Goal: Check status

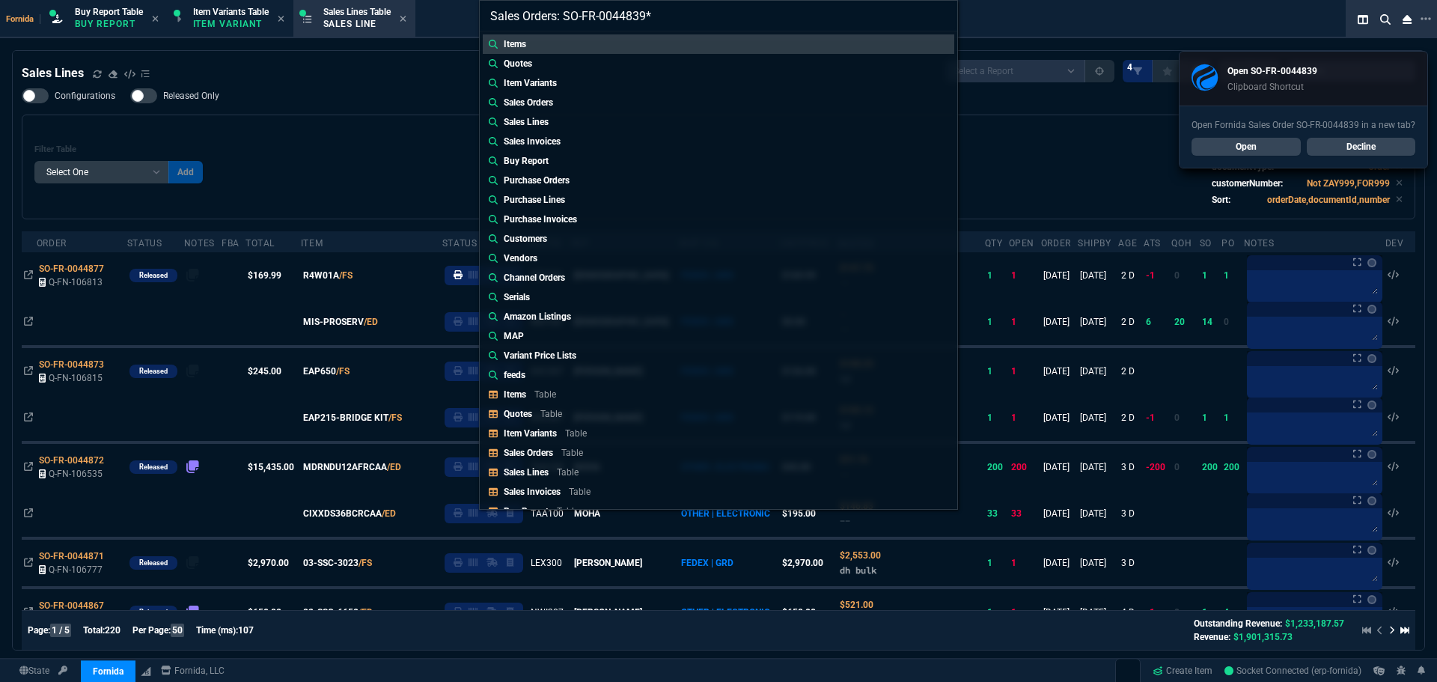
select select "1: BROV"
select select
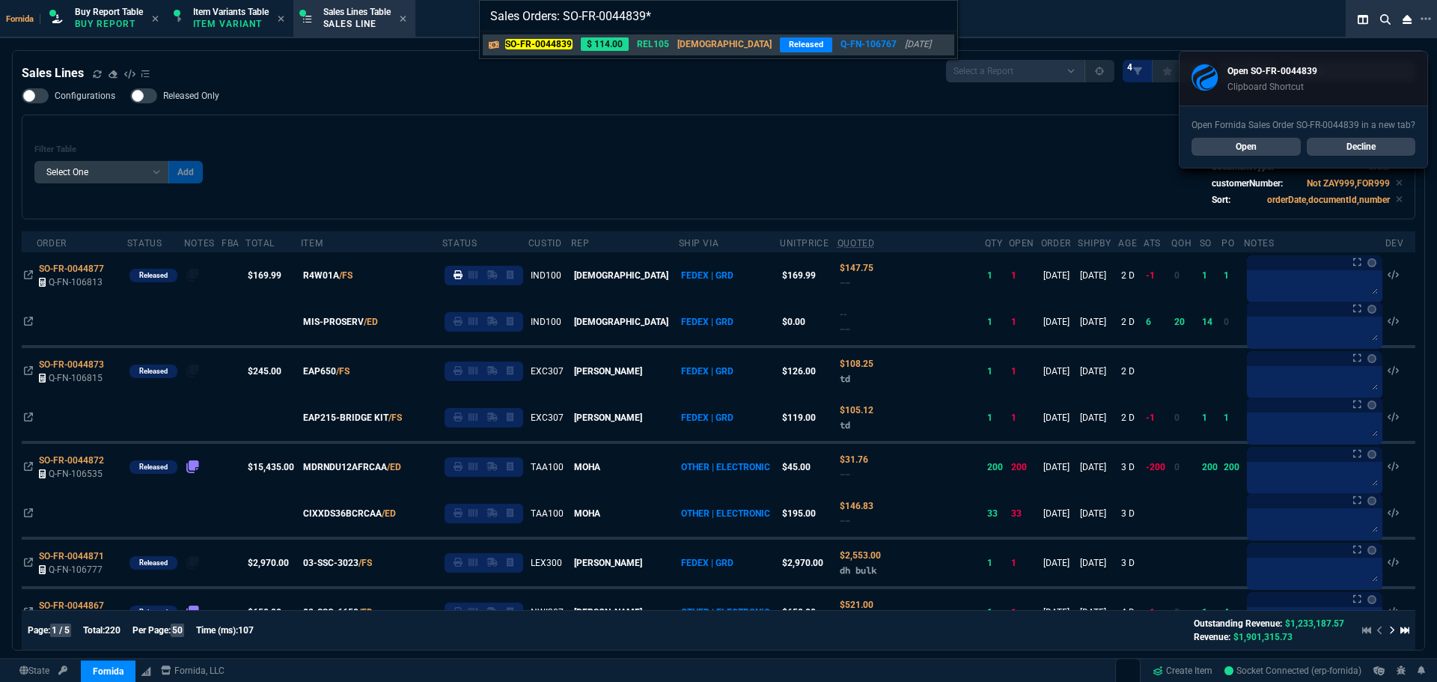
type input "Sales Orders: SO-FR-0044839"
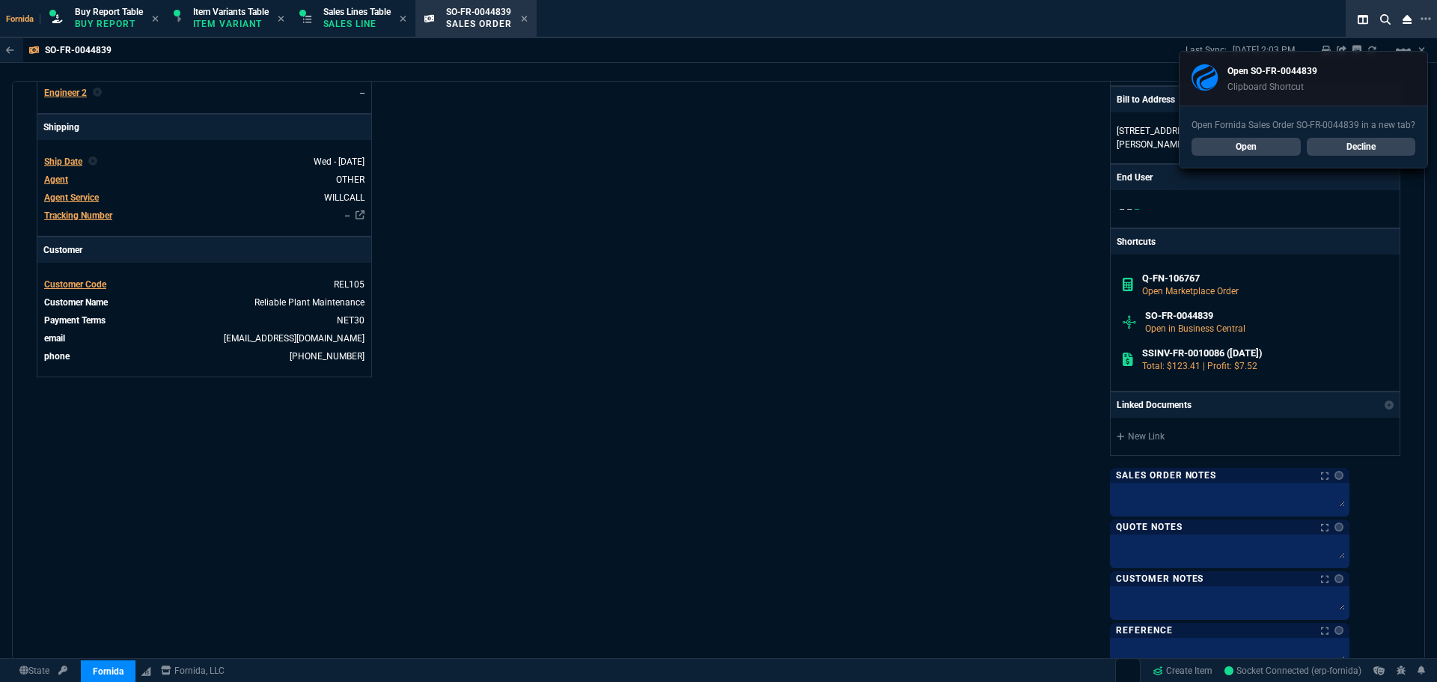
scroll to position [673, 0]
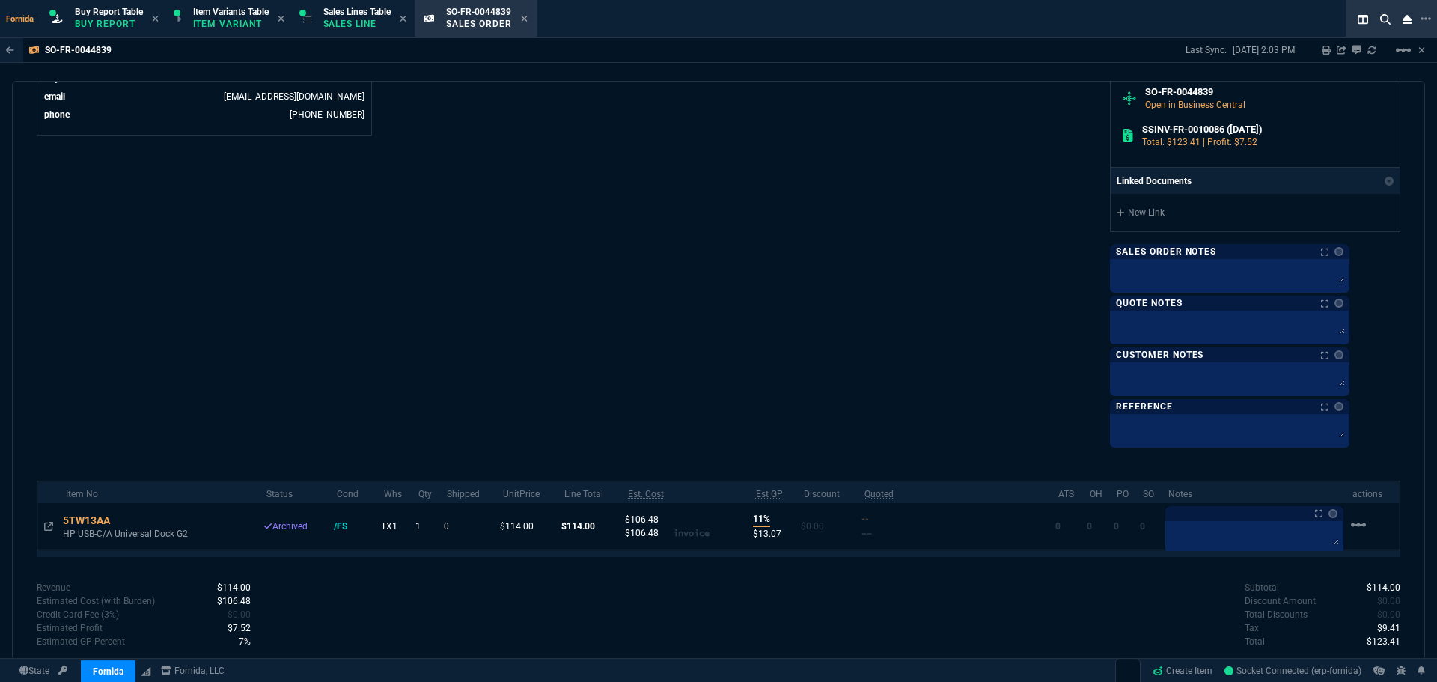
drag, startPoint x: 351, startPoint y: 37, endPoint x: 459, endPoint y: 33, distance: 108.6
click at [351, 37] on div "Fornida Buy Report Table Buy Report Item Variants Table Item Variant Sales Line…" at bounding box center [688, 19] width 1377 height 38
drag, startPoint x: 530, startPoint y: 20, endPoint x: 450, endPoint y: 1, distance: 81.7
click at [527, 19] on icon at bounding box center [524, 18] width 7 height 9
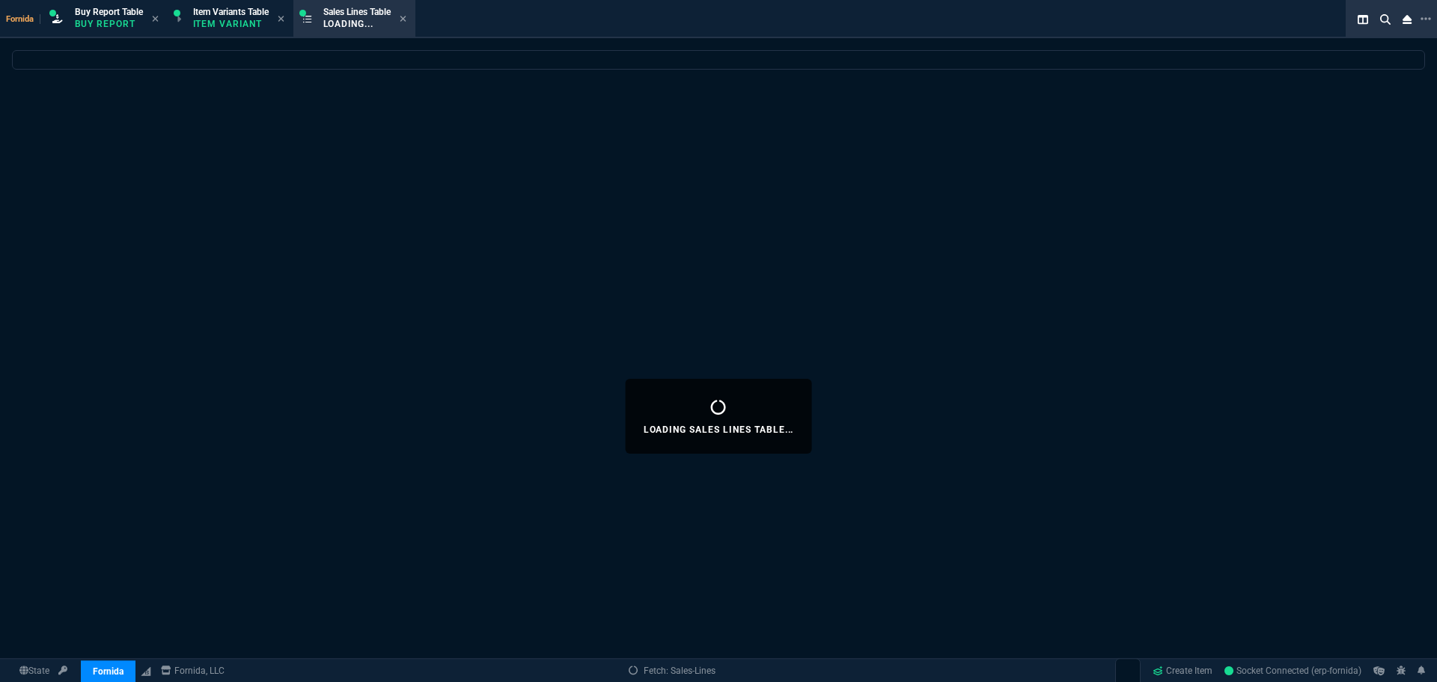
select select
